Goal: Transaction & Acquisition: Download file/media

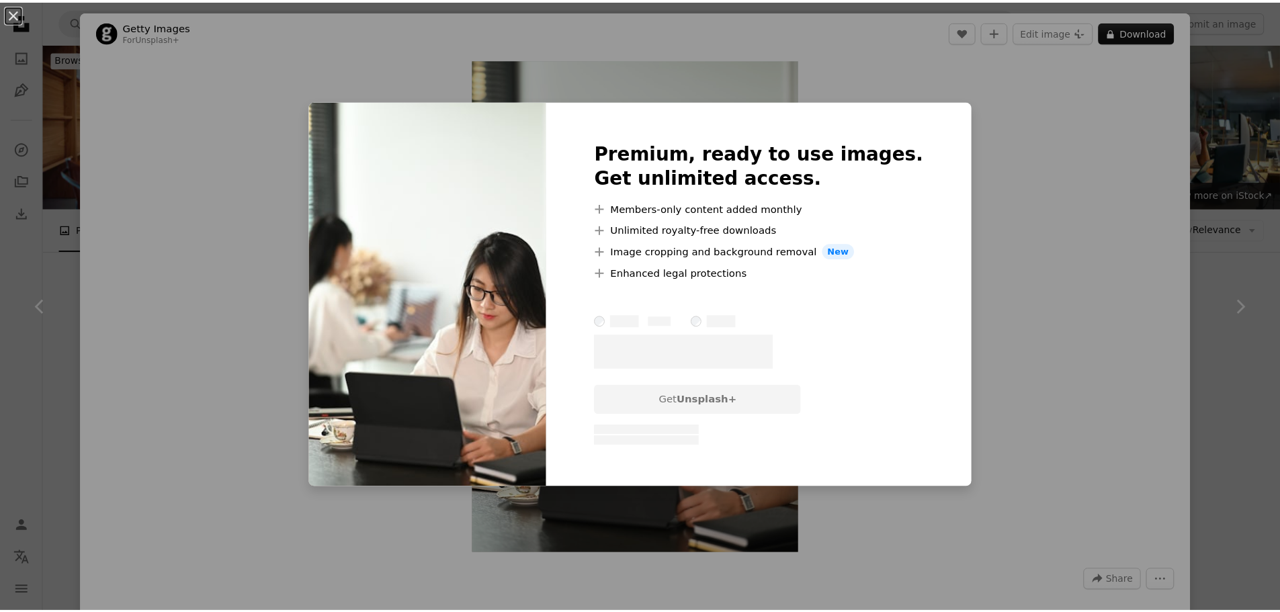
scroll to position [605, 0]
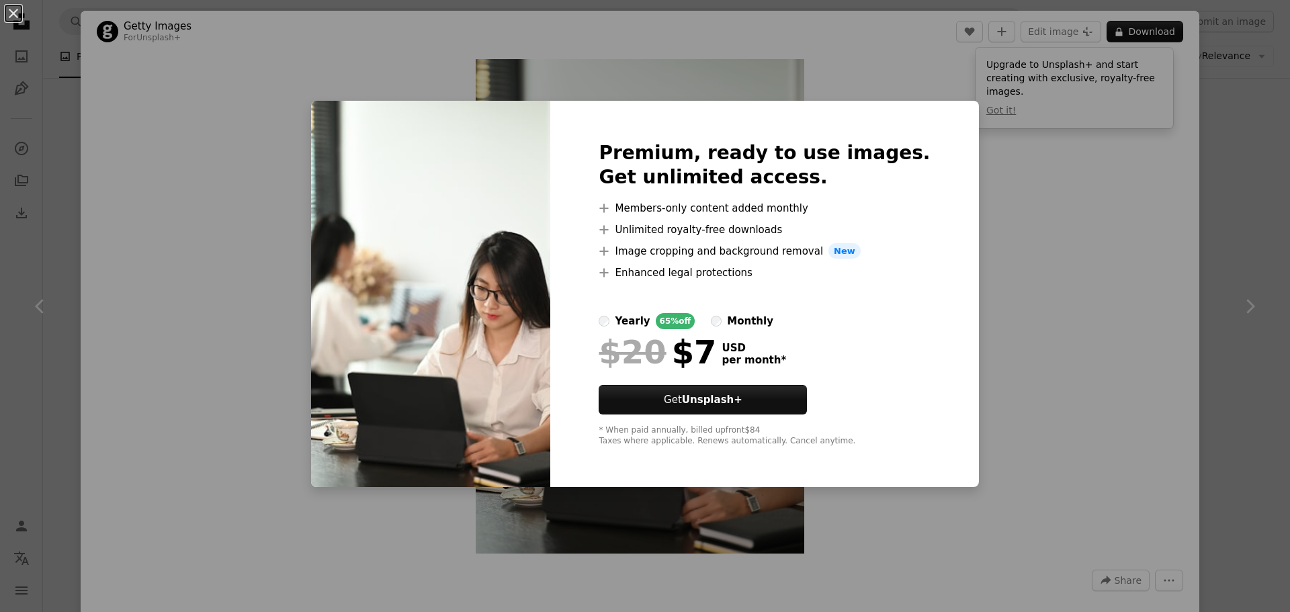
click at [1054, 153] on div "An X shape Premium, ready to use images. Get unlimited access. A plus sign Memb…" at bounding box center [645, 306] width 1290 height 612
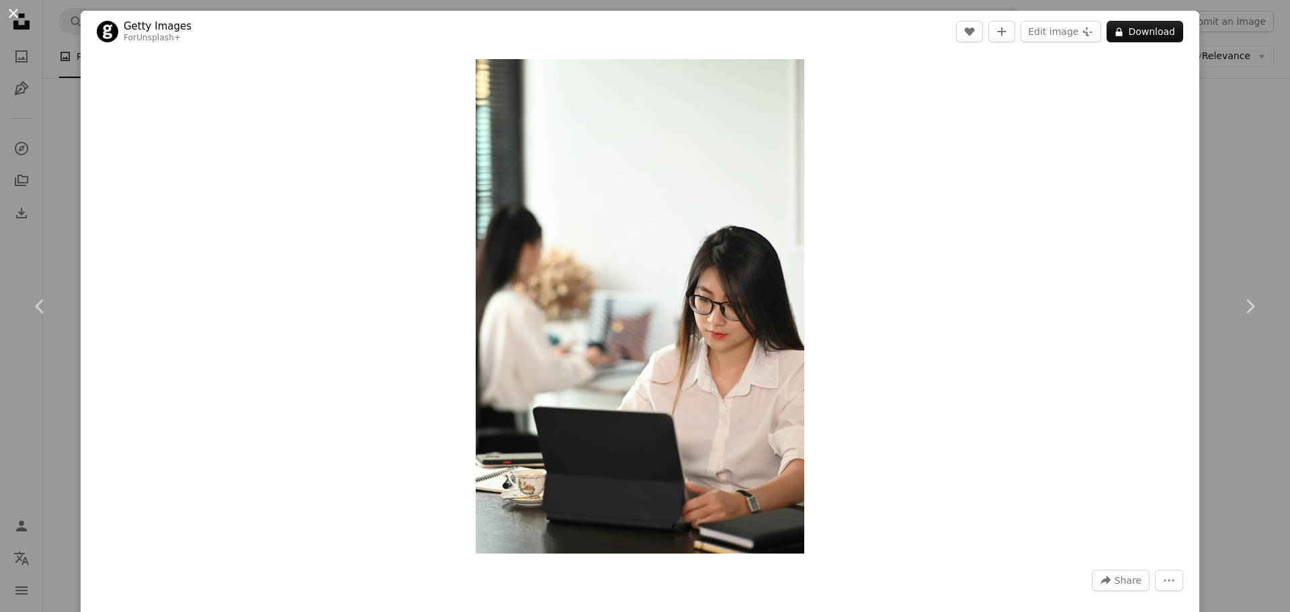
click at [17, 15] on button "An X shape" at bounding box center [13, 13] width 16 height 16
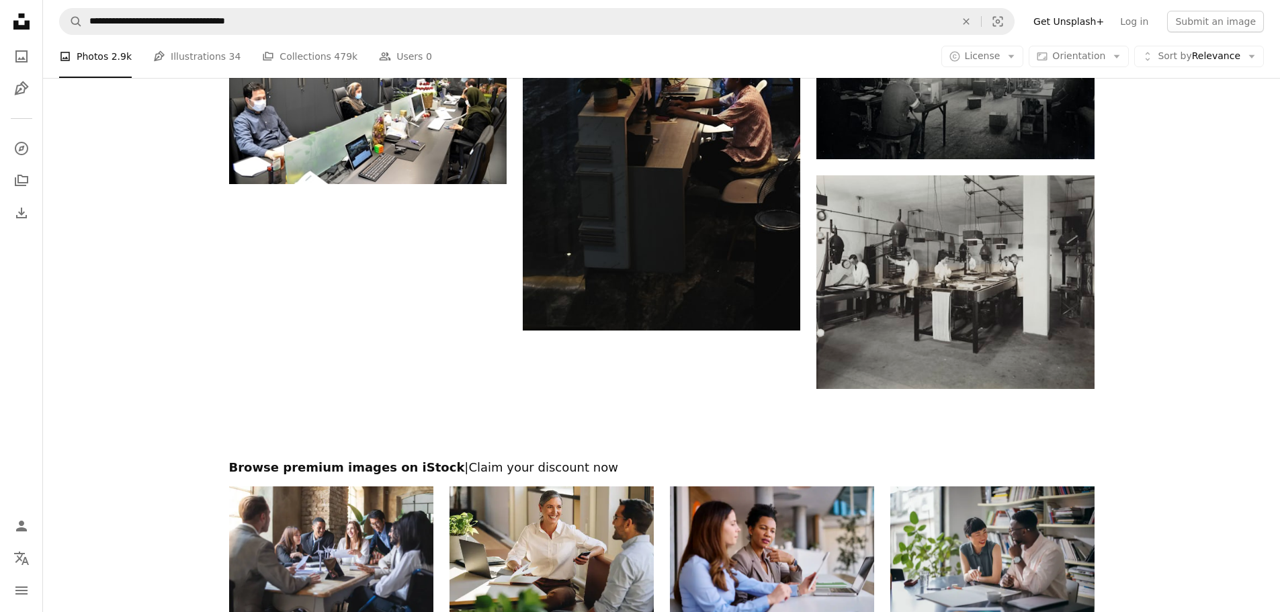
scroll to position [1949, 0]
